Goal: Task Accomplishment & Management: Manage account settings

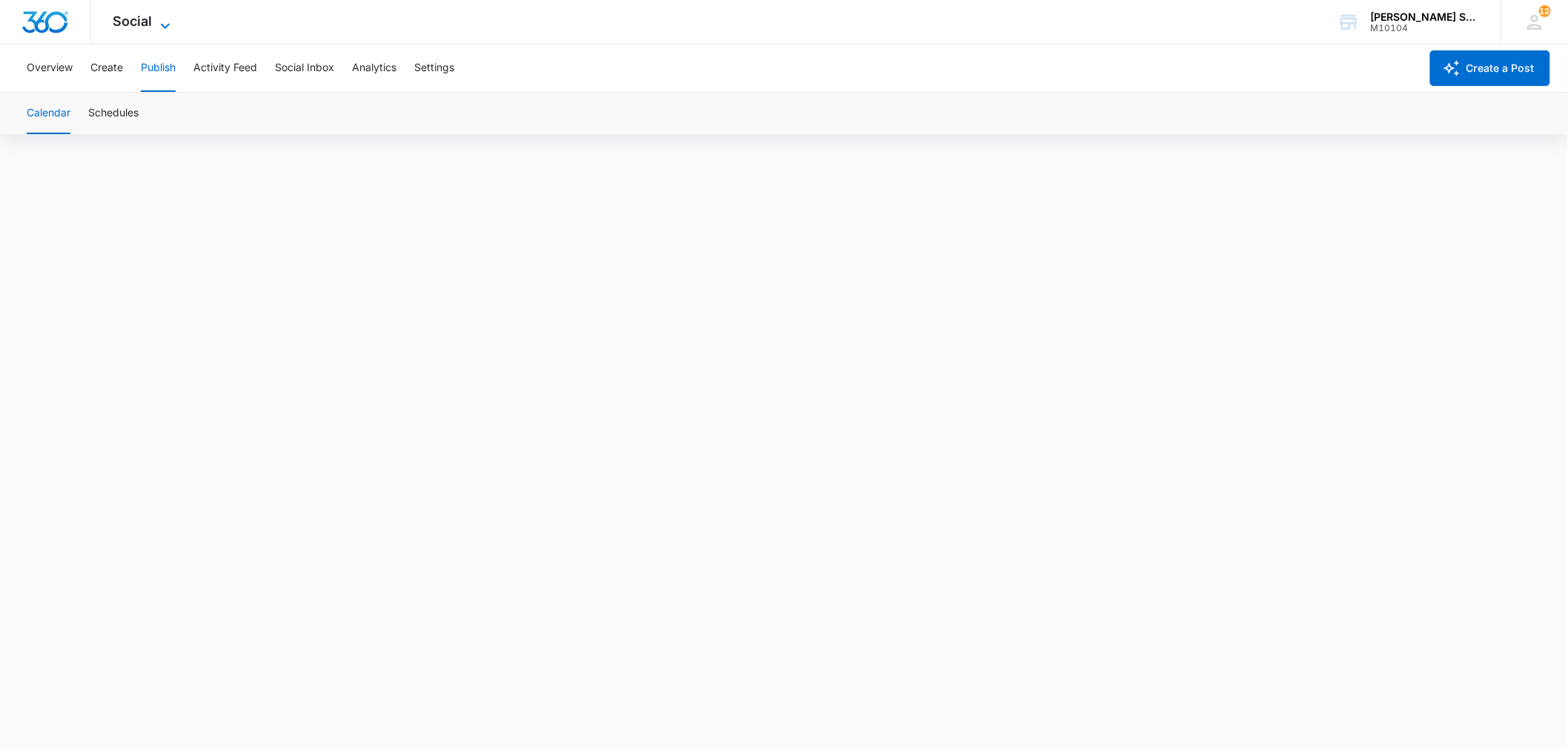
click at [149, 20] on span "Social" at bounding box center [133, 21] width 39 height 16
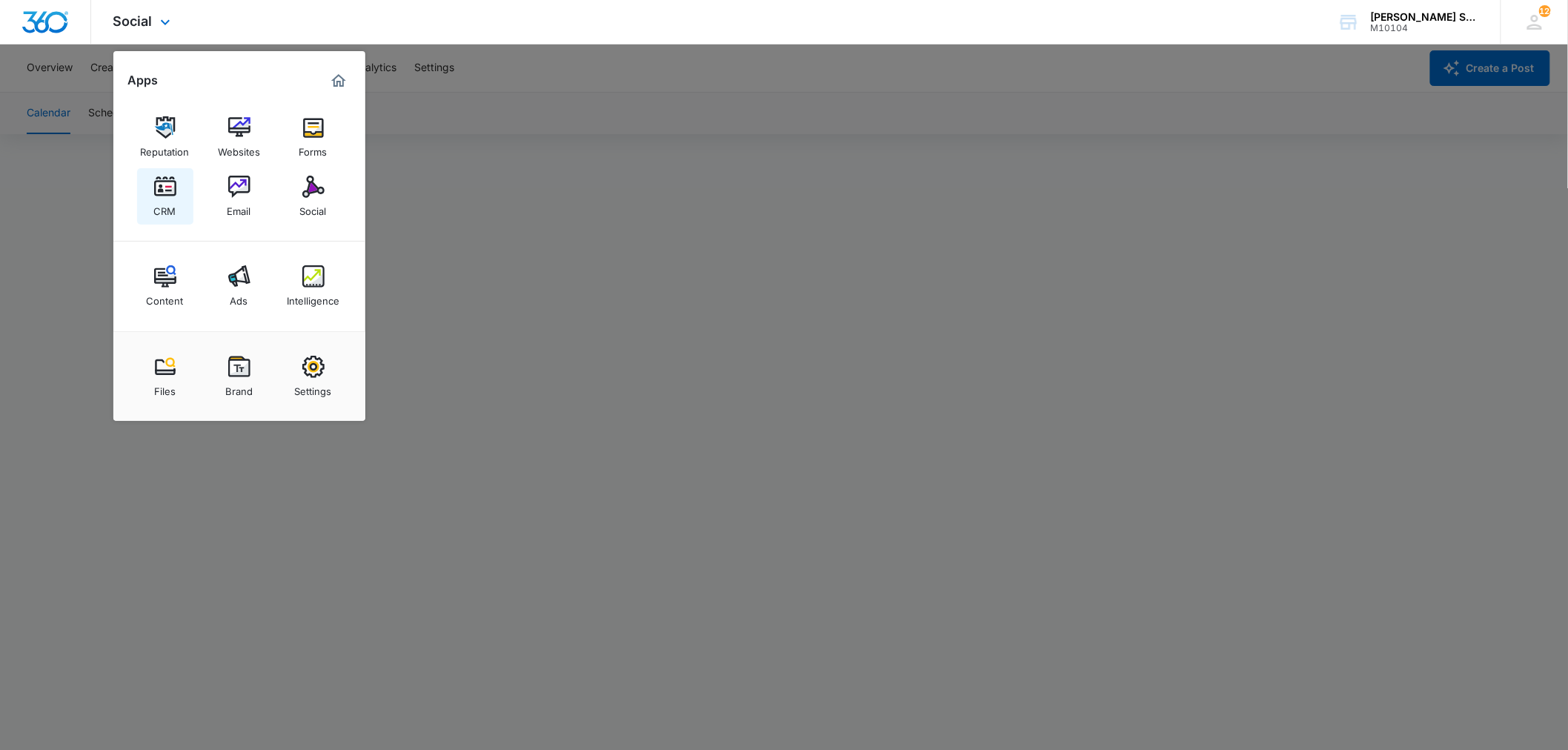
click at [168, 188] on img at bounding box center [165, 186] width 22 height 22
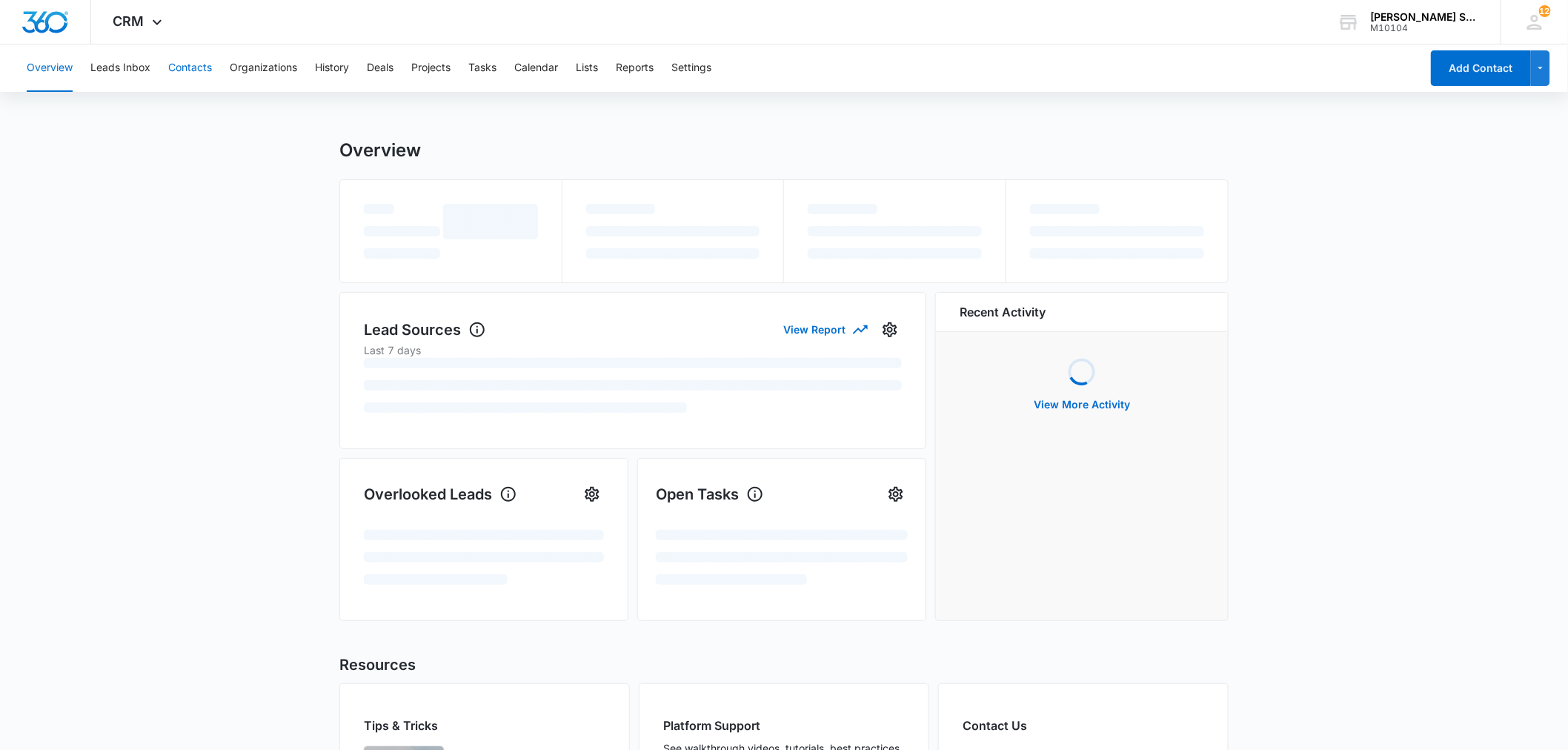
click at [175, 70] on button "Contacts" at bounding box center [190, 68] width 43 height 48
